Goal: Information Seeking & Learning: Learn about a topic

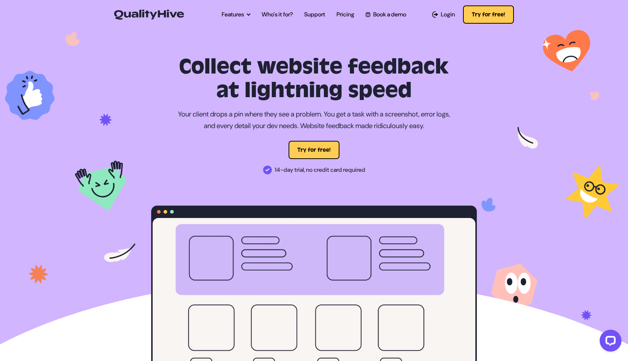
click at [284, 9] on ul "Features Automatic Screenshot Capturing Browser Information Capturing Video Rec…" at bounding box center [314, 14] width 196 height 20
click at [279, 16] on link "Who's it for?" at bounding box center [277, 14] width 31 height 9
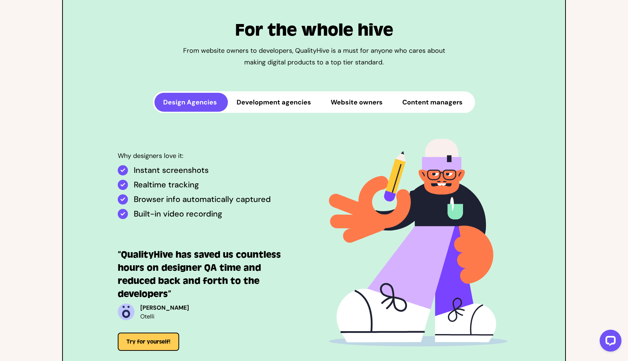
click at [341, 104] on button "Website owners" at bounding box center [358, 102] width 72 height 19
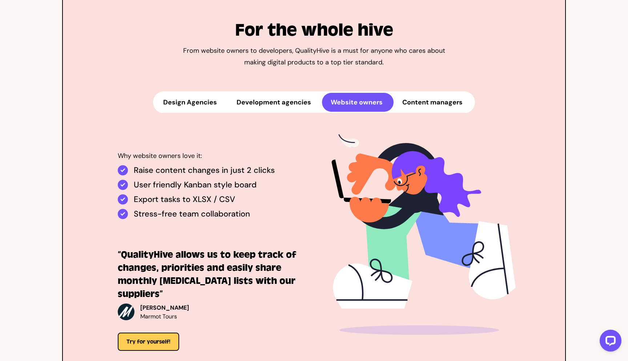
click at [291, 104] on button "Development agencies" at bounding box center [275, 102] width 94 height 19
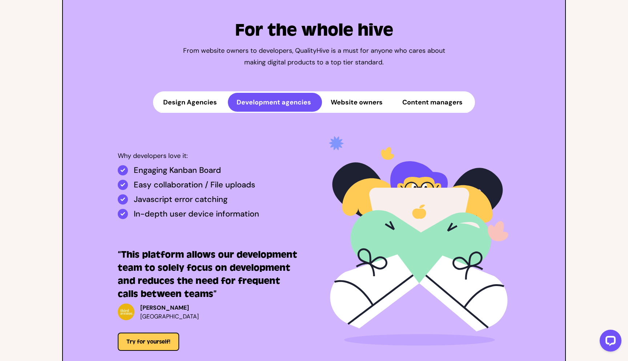
click at [431, 100] on button "Content managers" at bounding box center [434, 102] width 80 height 19
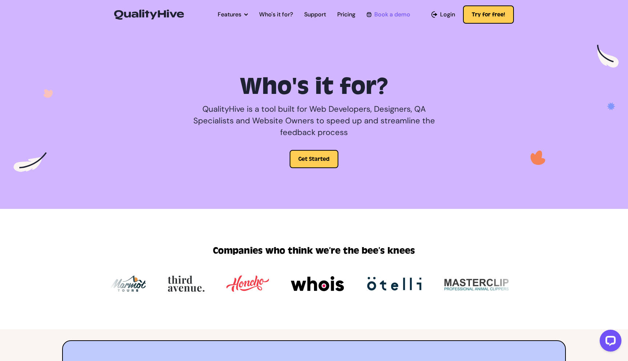
click at [381, 18] on link "Book a demo" at bounding box center [389, 14] width 44 height 9
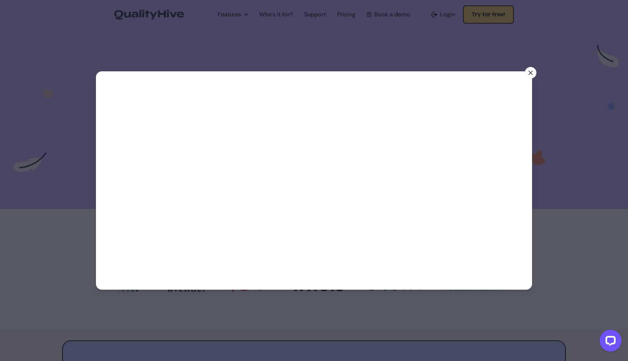
click at [531, 70] on icon at bounding box center [530, 72] width 7 height 7
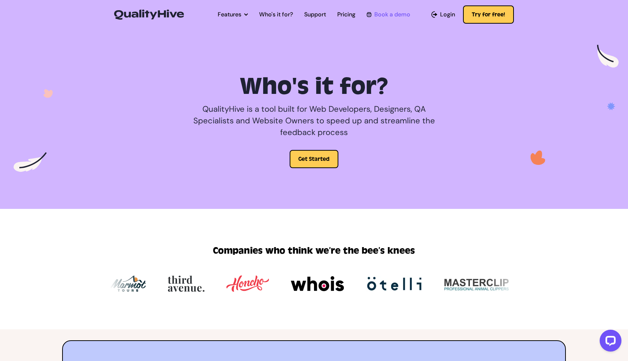
click at [395, 17] on link "Book a demo" at bounding box center [389, 14] width 44 height 9
